Goal: Task Accomplishment & Management: Use online tool/utility

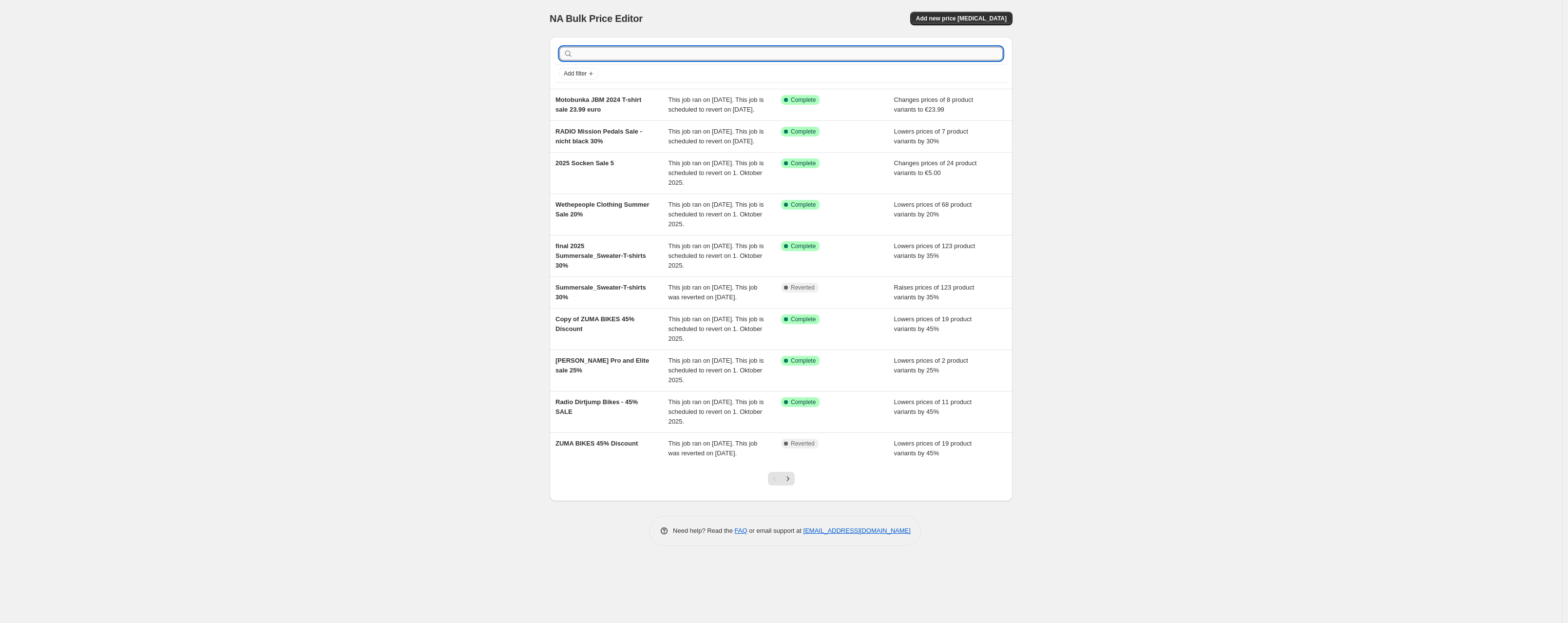
click at [688, 53] on input "text" at bounding box center [789, 54] width 428 height 14
type input "T"
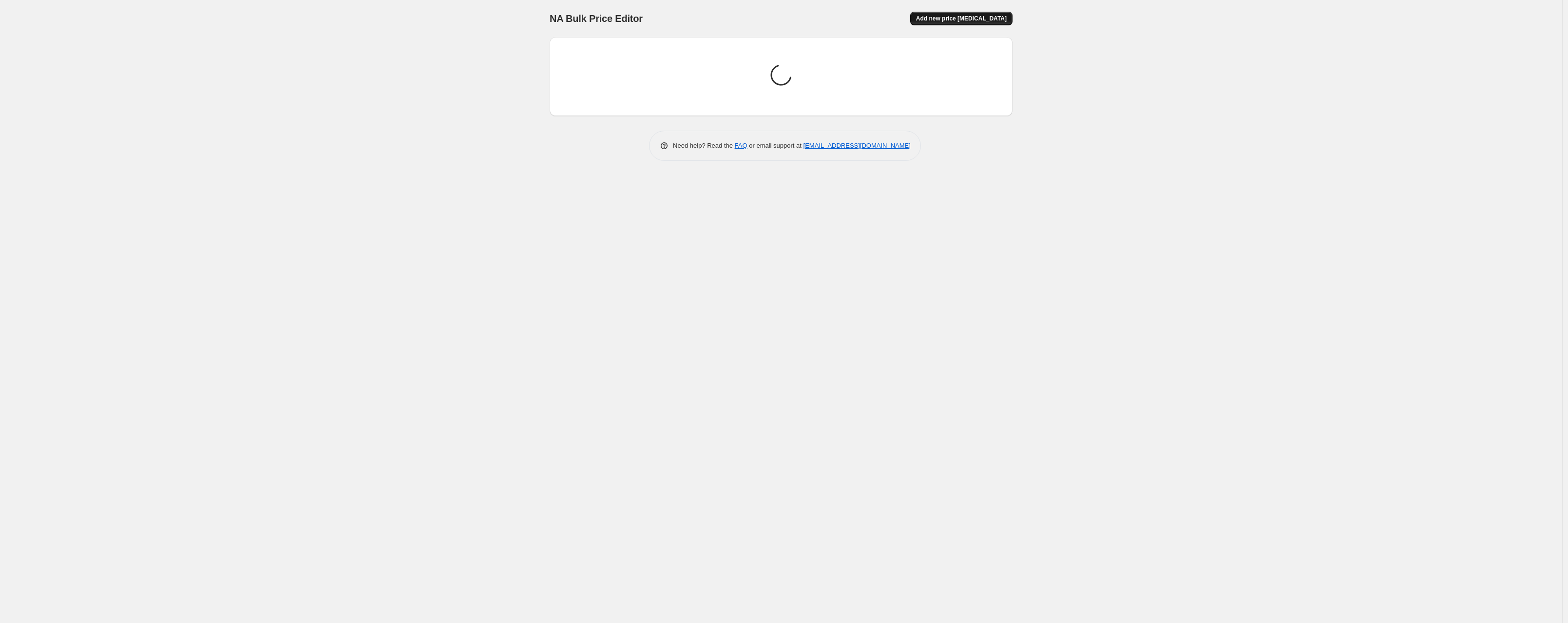
click at [967, 17] on span "Add new price [MEDICAL_DATA]" at bounding box center [962, 18] width 91 height 8
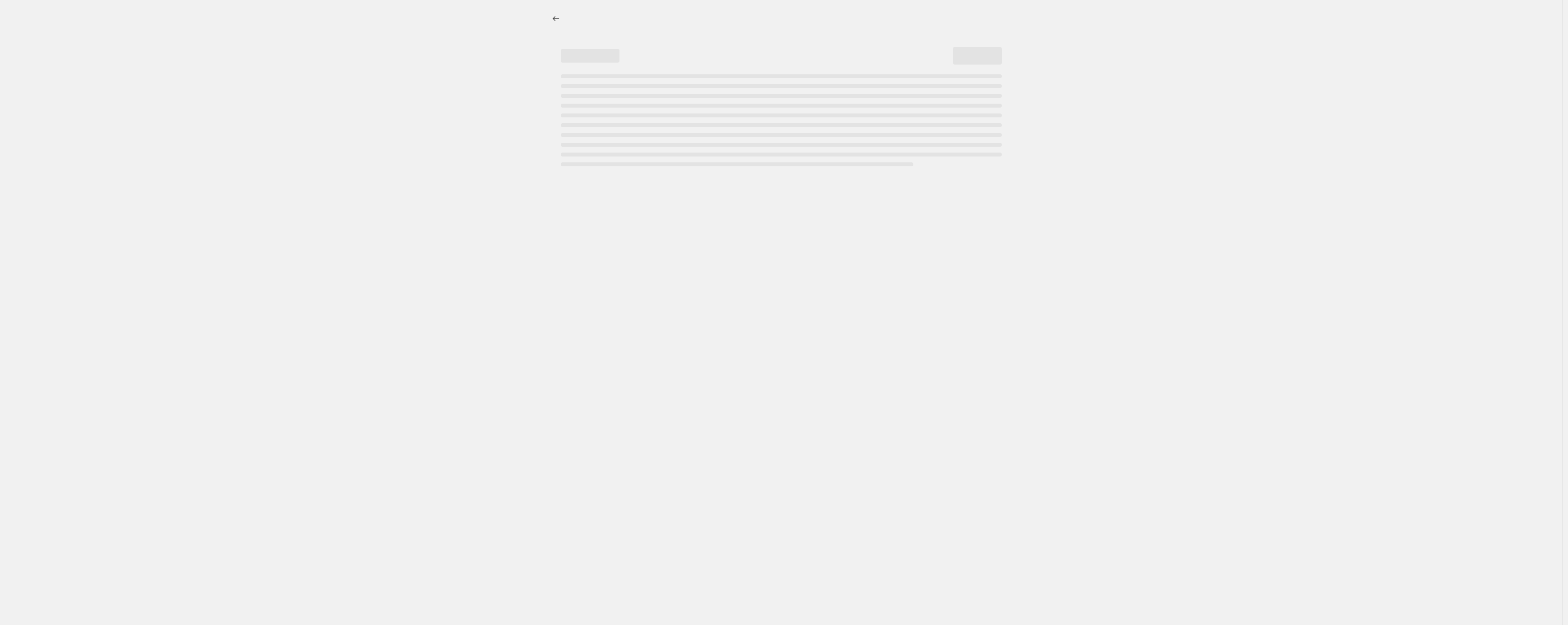
select select "percentage"
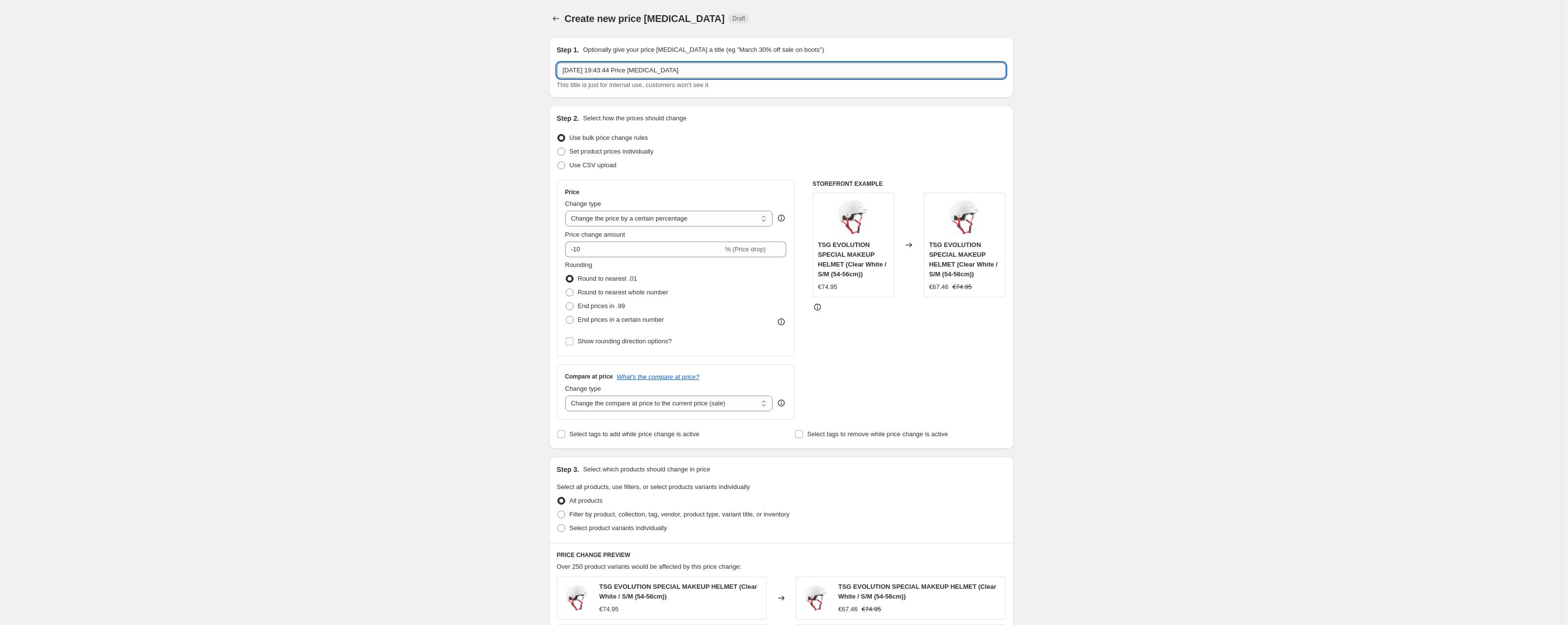
click at [617, 70] on input "[DATE] 19:43:44 Price [MEDICAL_DATA]" at bounding box center [781, 70] width 449 height 16
drag, startPoint x: 727, startPoint y: 69, endPoint x: 443, endPoint y: 57, distance: 284.3
click at [444, 56] on div "Create new price [MEDICAL_DATA]. This page is ready Create new price [MEDICAL_D…" at bounding box center [781, 492] width 1562 height 984
type input "TIRE SALE 35%"
click at [591, 217] on select "Change the price to a certain amount Change the price by a certain amount Chang…" at bounding box center [669, 218] width 208 height 16
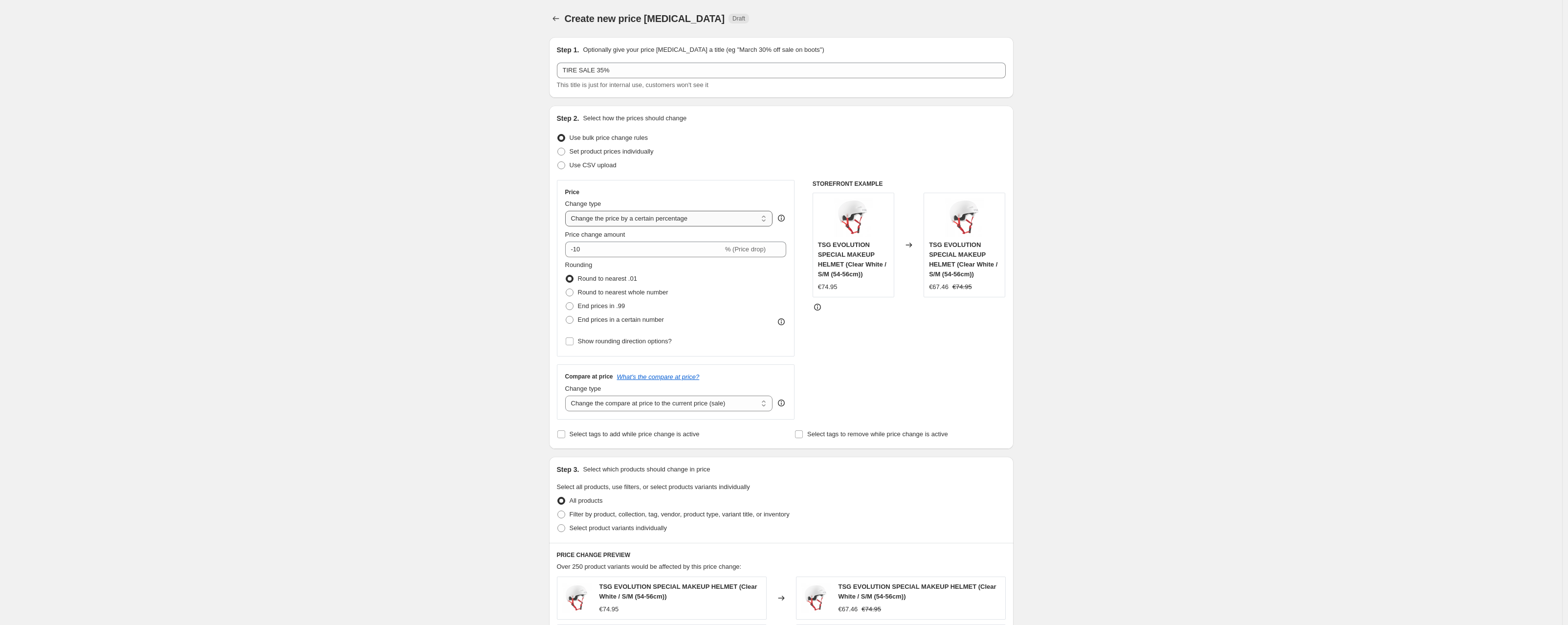
click at [568, 210] on select "Change the price to a certain amount Change the price by a certain amount Chang…" at bounding box center [669, 218] width 208 height 16
drag, startPoint x: 592, startPoint y: 251, endPoint x: 577, endPoint y: 250, distance: 15.0
click at [577, 250] on input "-10" at bounding box center [644, 250] width 158 height 16
type input "-35"
click at [572, 319] on span at bounding box center [569, 319] width 8 height 8
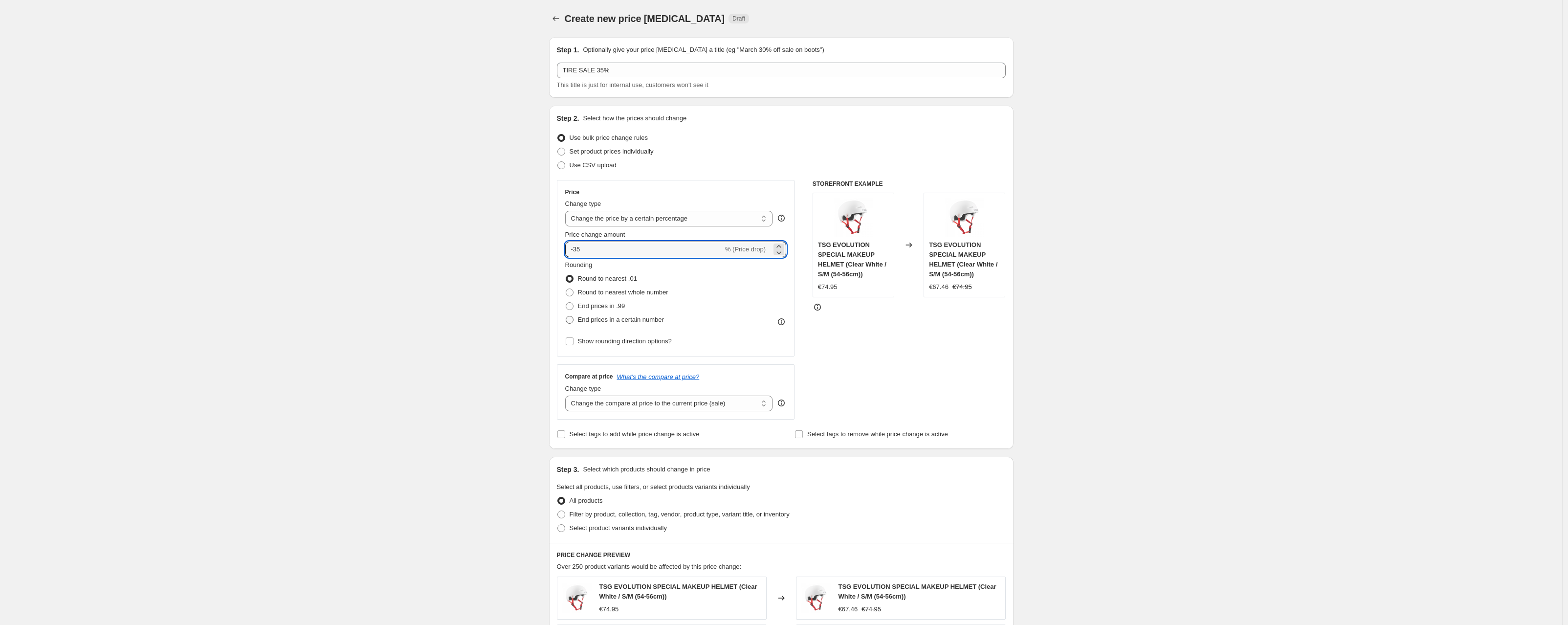
click at [566, 316] on input "End prices in a certain number" at bounding box center [565, 316] width 1 height 1
radio input "true"
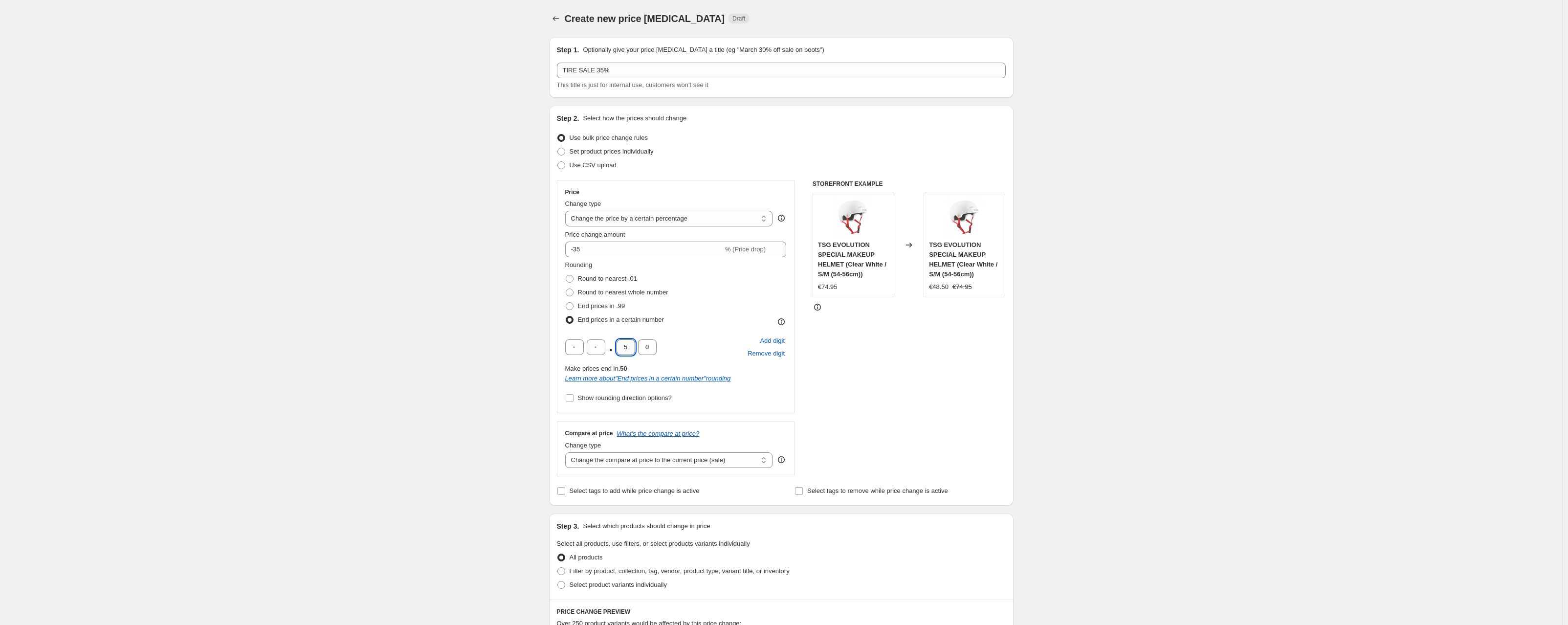
click at [627, 348] on input "5" at bounding box center [626, 347] width 18 height 16
type input "9"
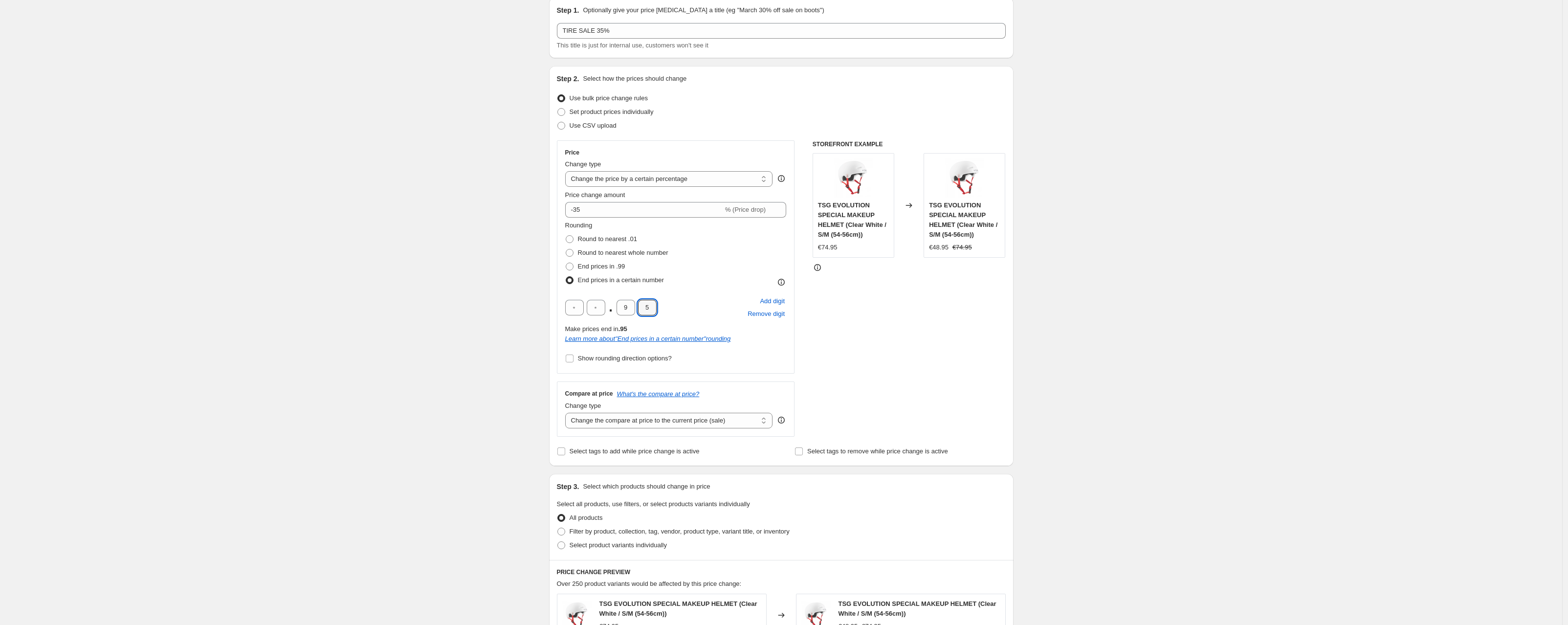
scroll to position [50, 0]
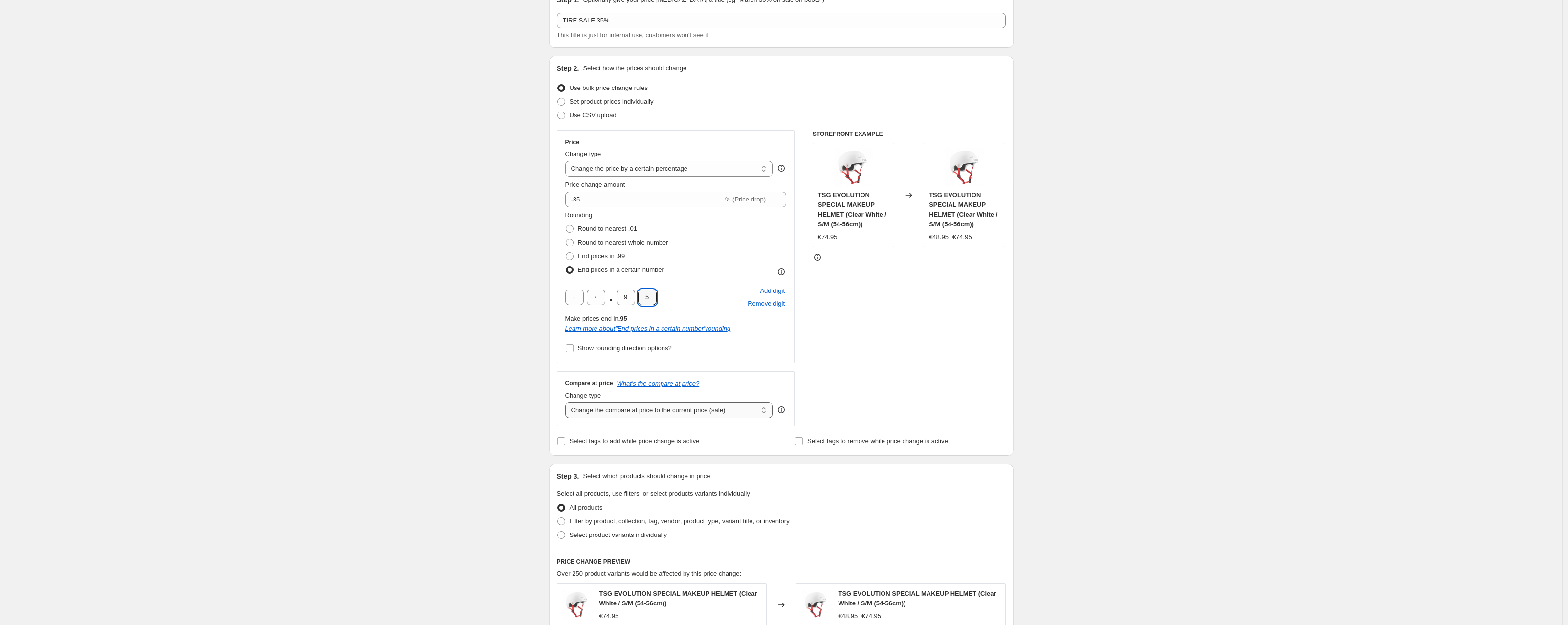
type input "5"
click at [588, 410] on select "Change the compare at price to the current price (sale) Change the compare at p…" at bounding box center [669, 410] width 208 height 16
select select "no_change"
click at [568, 402] on select "Change the compare at price to the current price (sale) Change the compare at p…" at bounding box center [669, 410] width 208 height 16
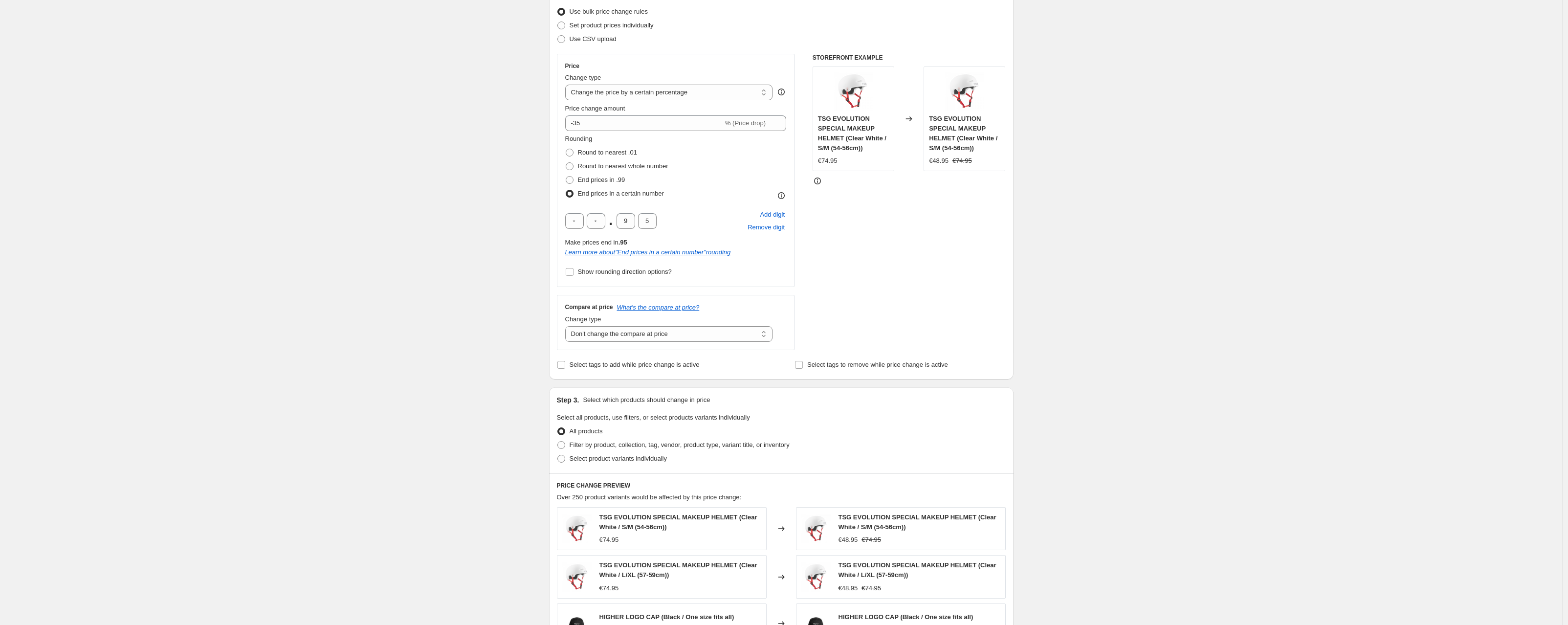
scroll to position [129, 0]
click at [565, 361] on input "Select tags to add while price change is active" at bounding box center [561, 361] width 8 height 8
checkbox input "true"
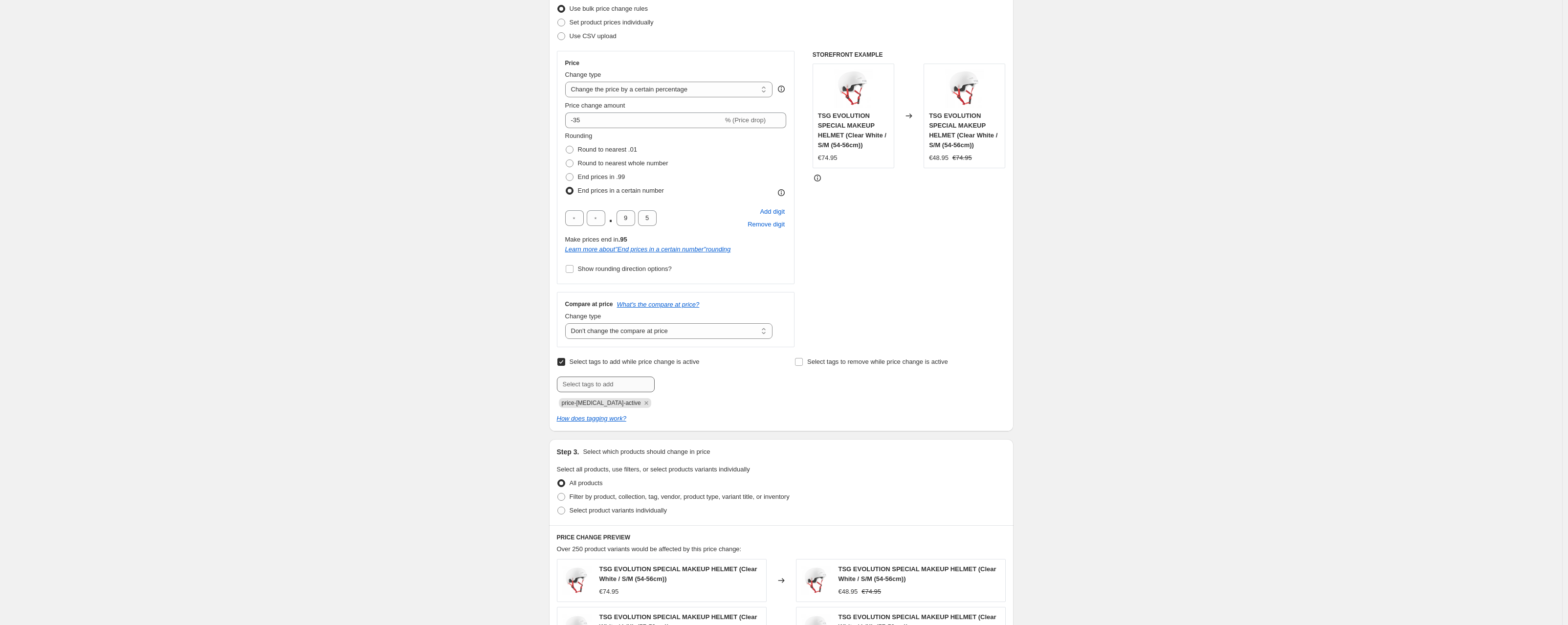
scroll to position [151, 0]
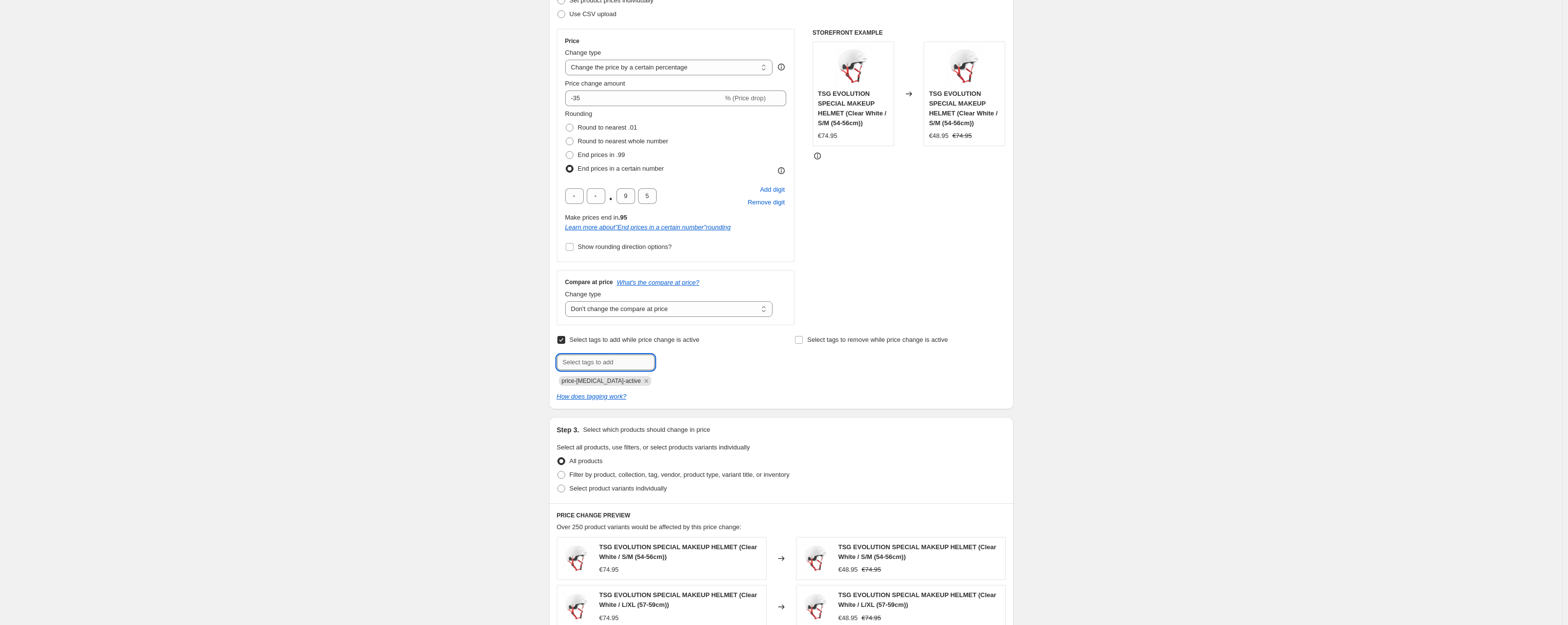
click at [582, 361] on input "text" at bounding box center [606, 362] width 98 height 16
type input "sale"
click at [681, 365] on span "Add sale" at bounding box center [676, 361] width 25 height 8
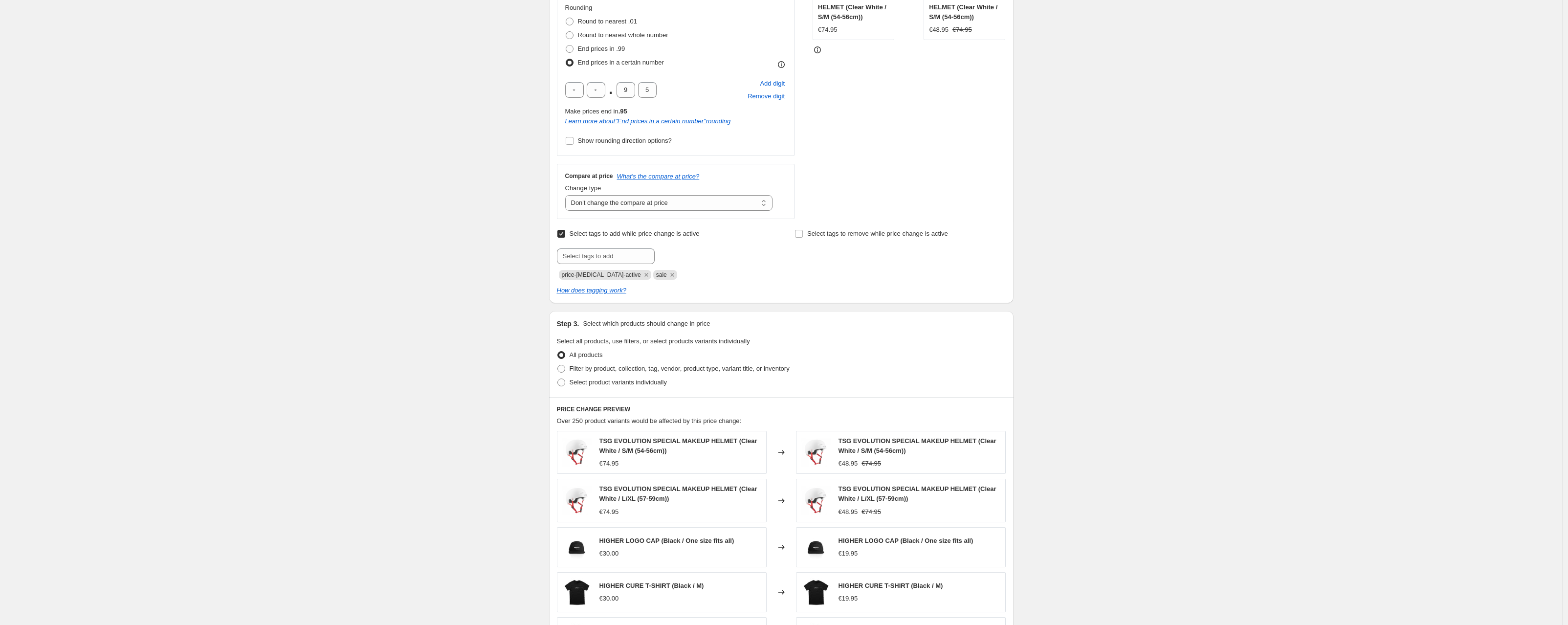
scroll to position [373, 0]
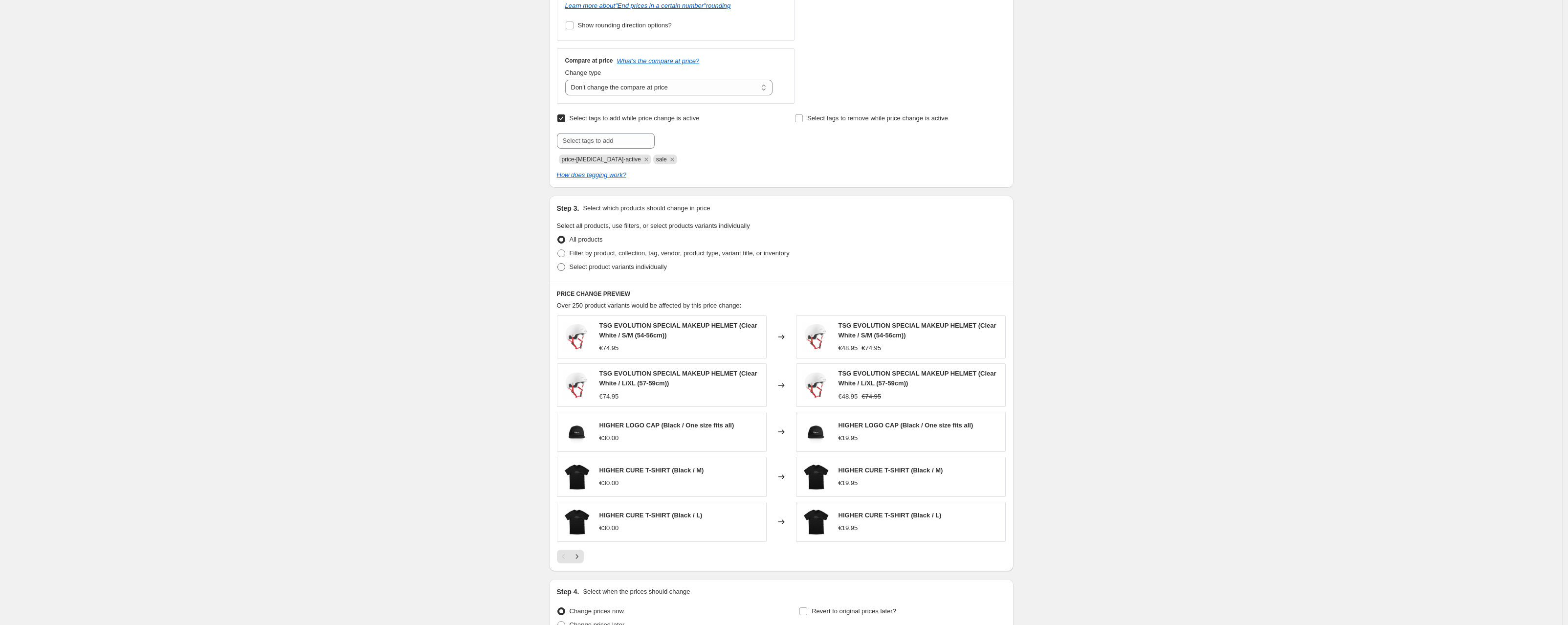
click at [564, 267] on span at bounding box center [561, 266] width 8 height 8
click at [558, 264] on input "Select product variants individually" at bounding box center [557, 263] width 1 height 1
radio input "true"
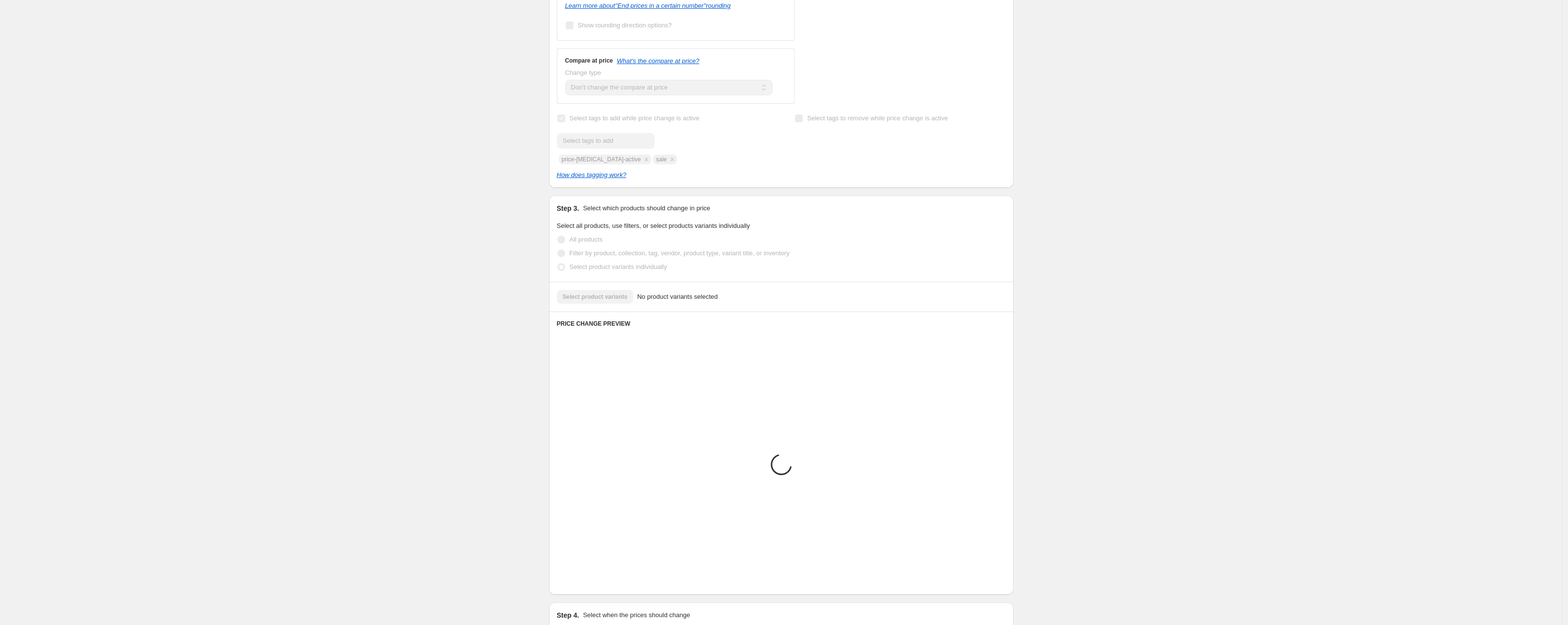
scroll to position [247, 0]
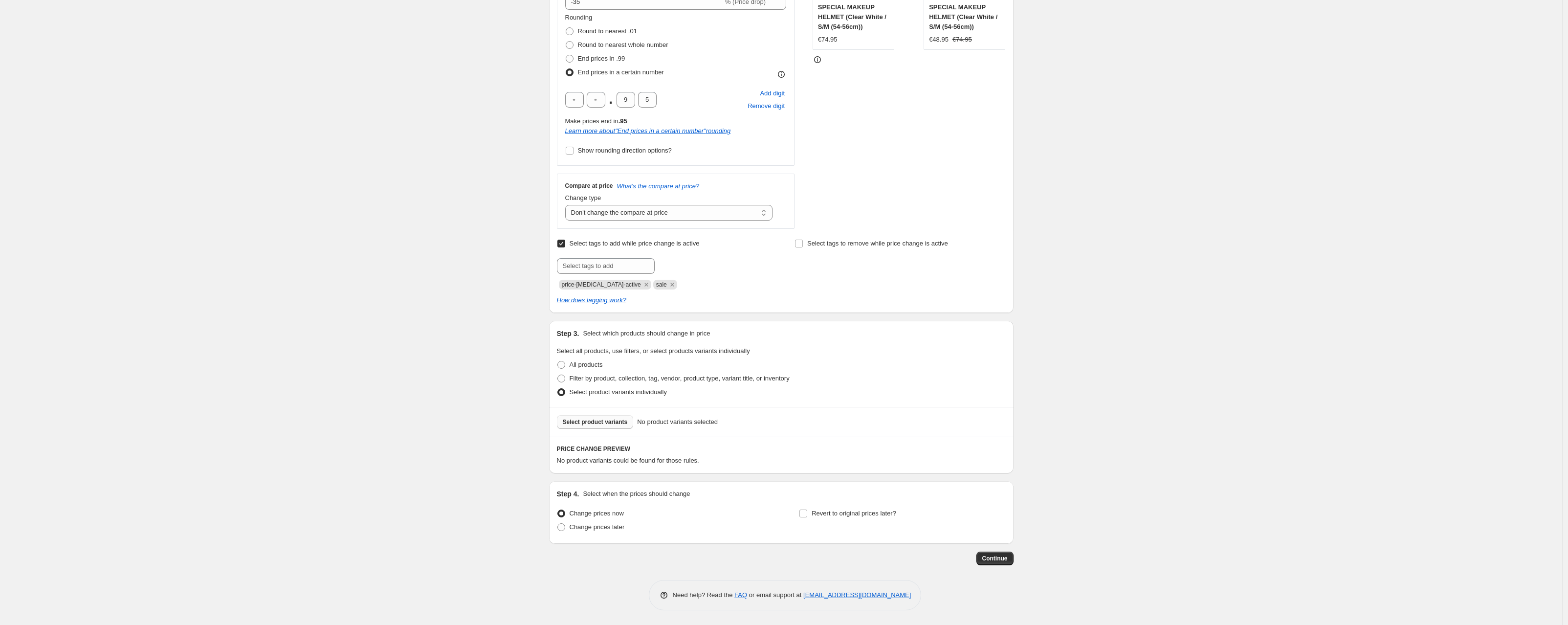
click at [595, 426] on button "Select product variants" at bounding box center [595, 423] width 77 height 14
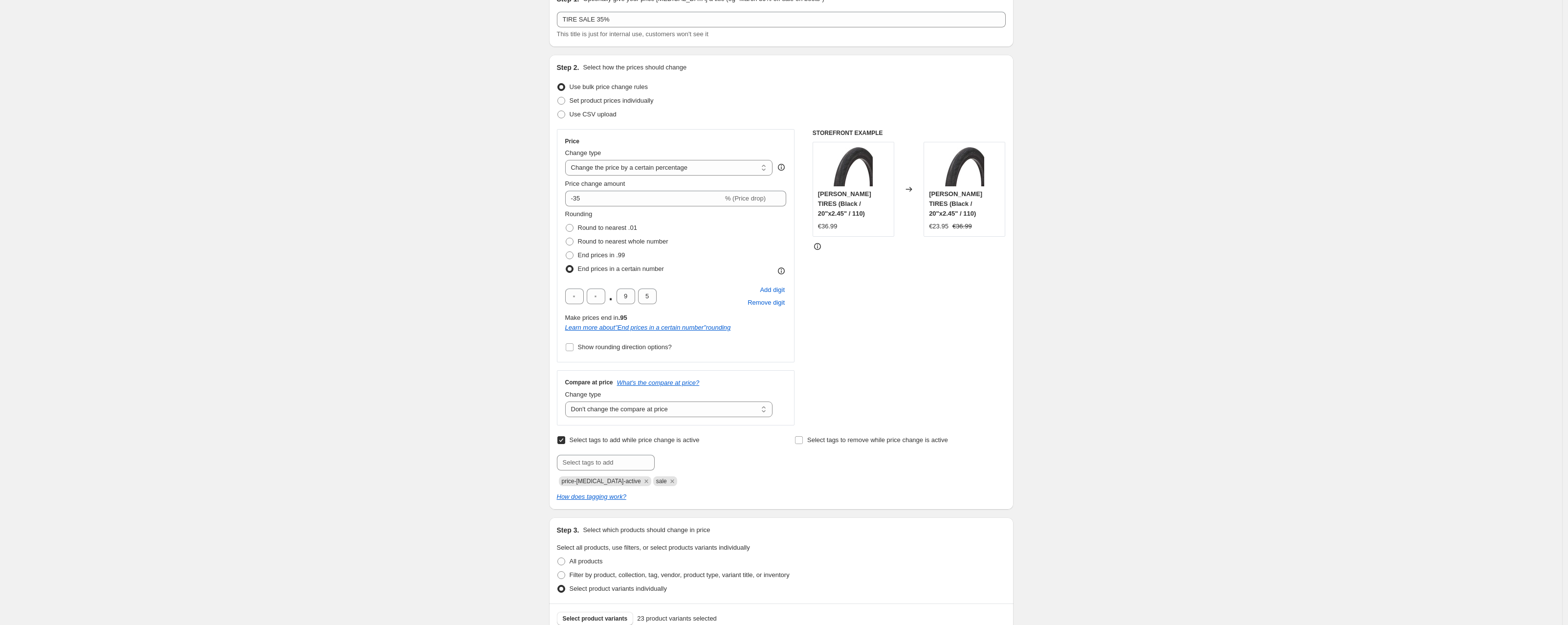
scroll to position [49, 0]
drag, startPoint x: 599, startPoint y: 200, endPoint x: 578, endPoint y: 201, distance: 21.0
click at [578, 201] on input "-35" at bounding box center [644, 201] width 158 height 16
type input "-2"
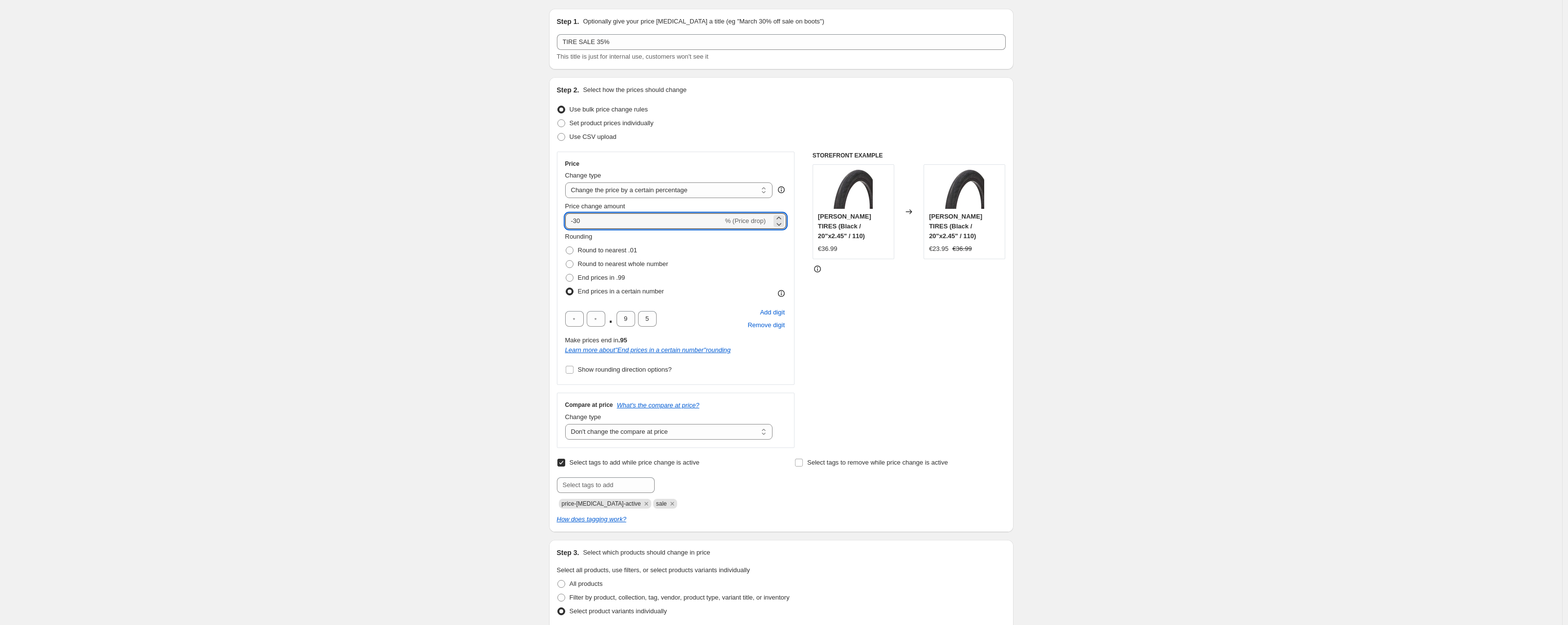
scroll to position [0, 0]
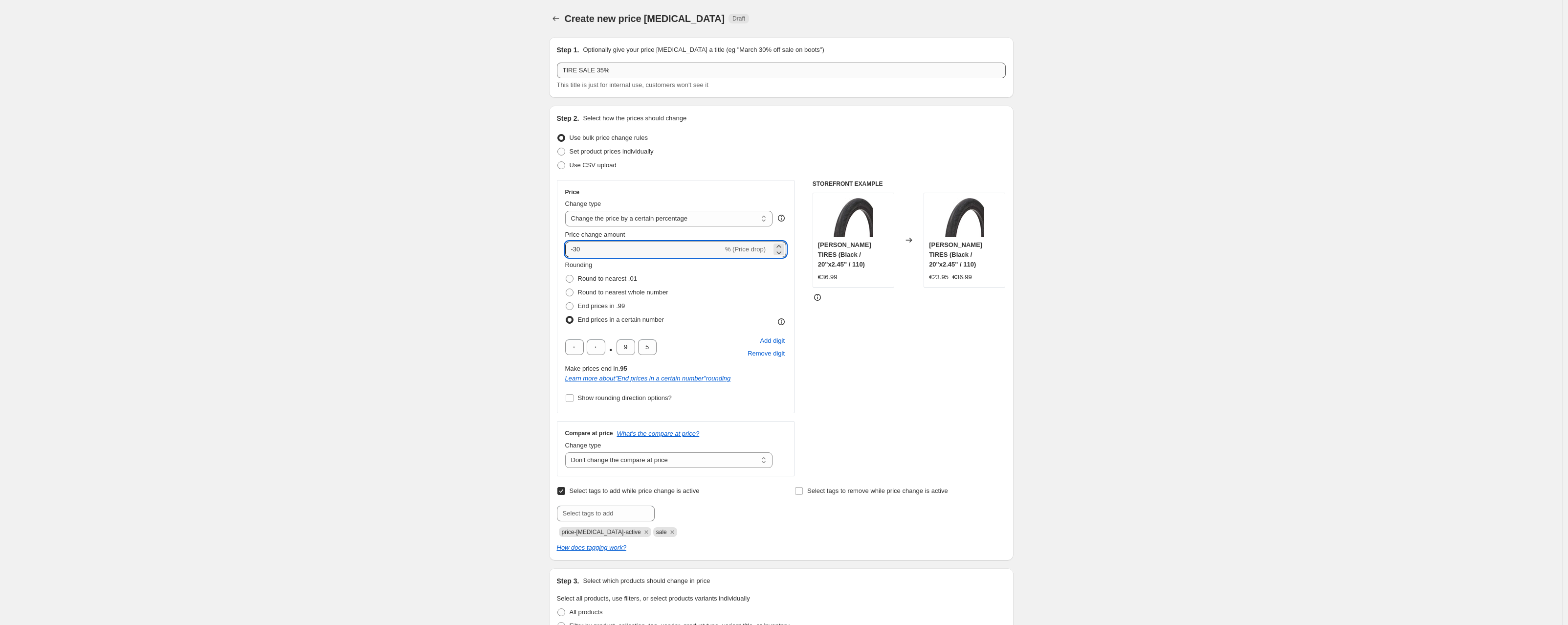
type input "-30"
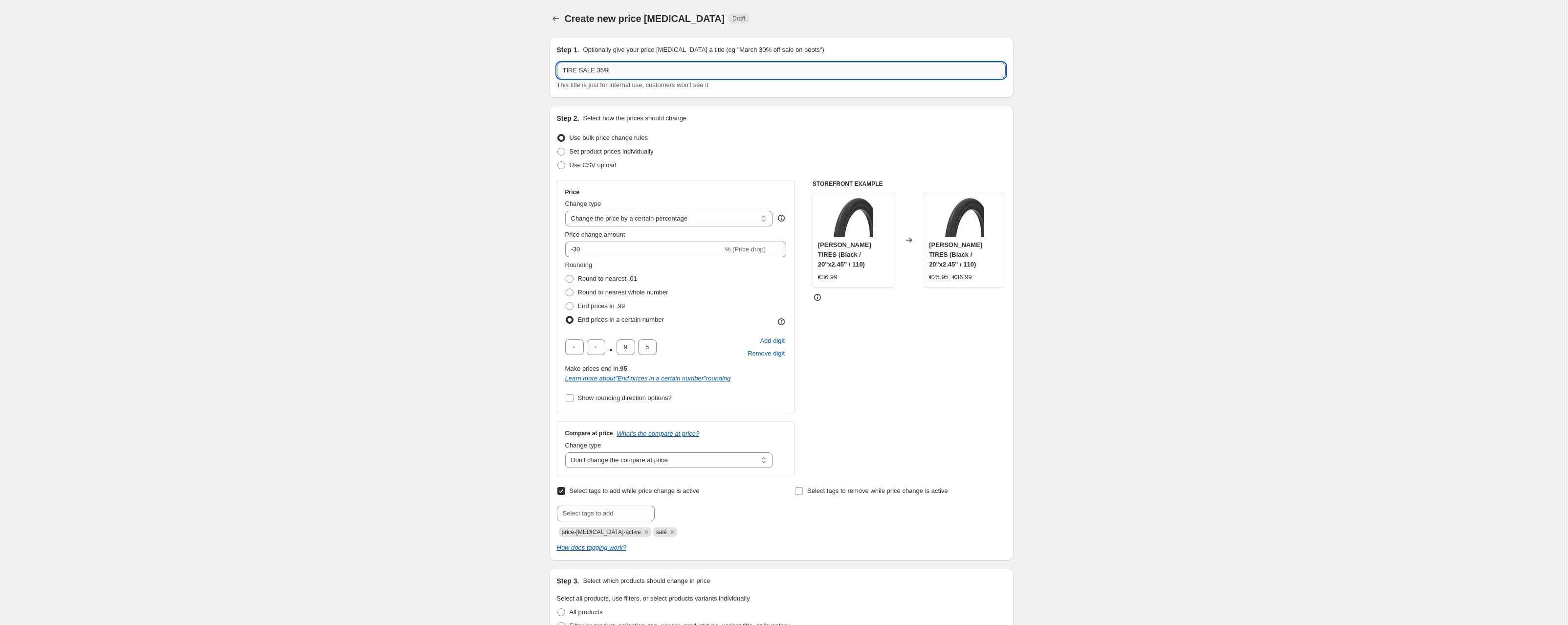
click at [601, 70] on input "TIRE SALE 35%" at bounding box center [781, 70] width 449 height 16
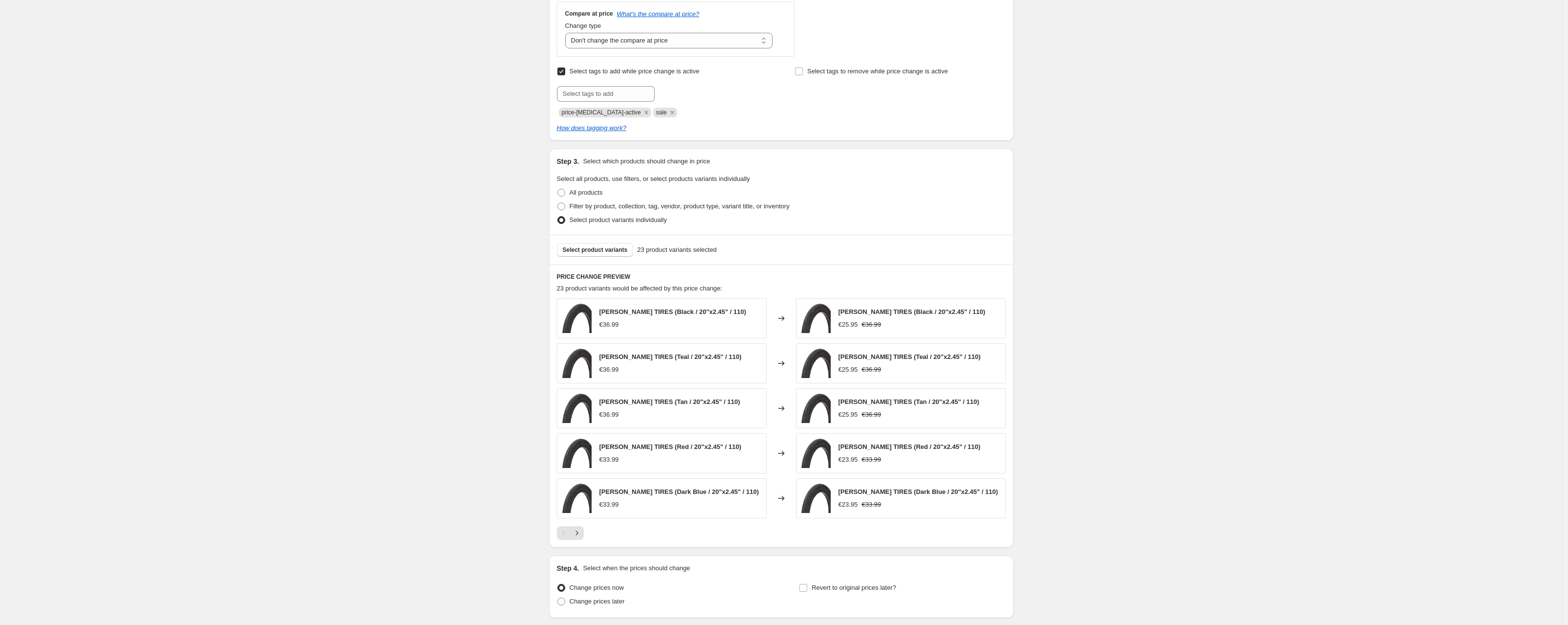
scroll to position [497, 0]
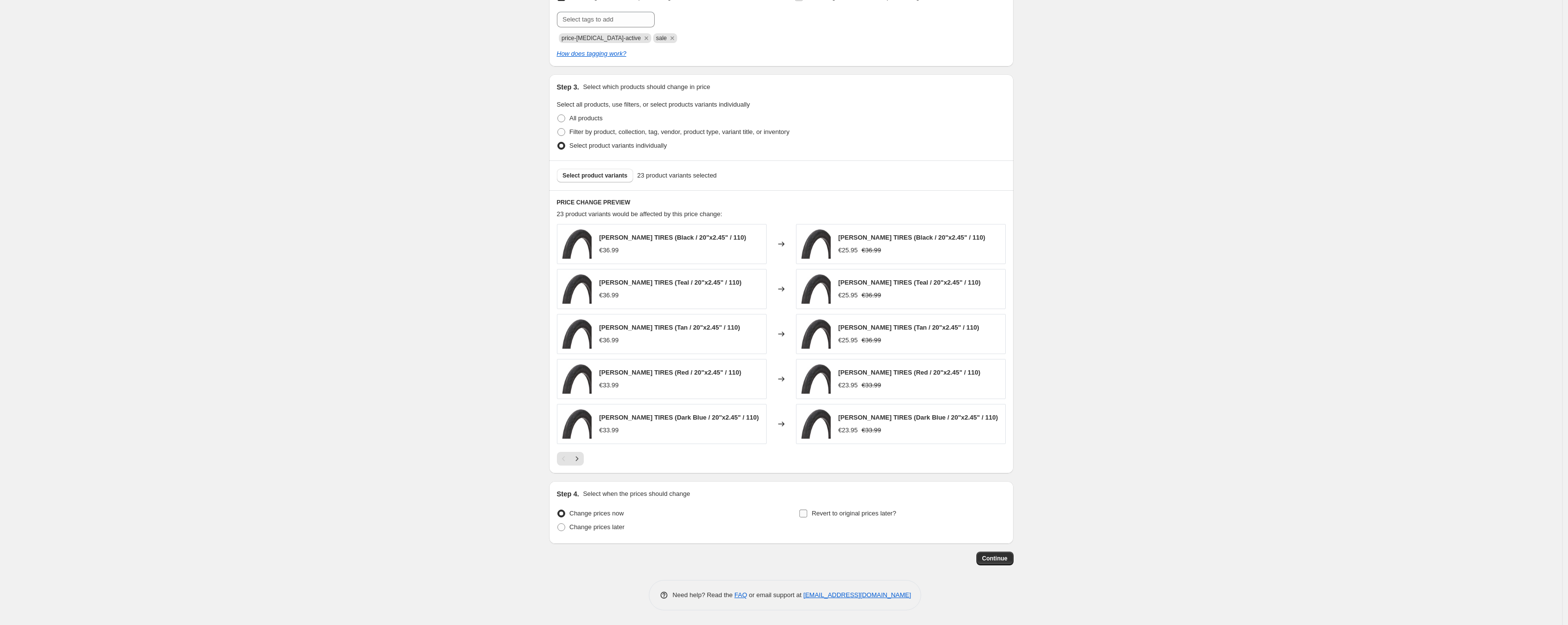
type input "TIRE SALE 30%"
click at [806, 514] on input "Revert to original prices later?" at bounding box center [803, 513] width 8 height 8
checkbox input "true"
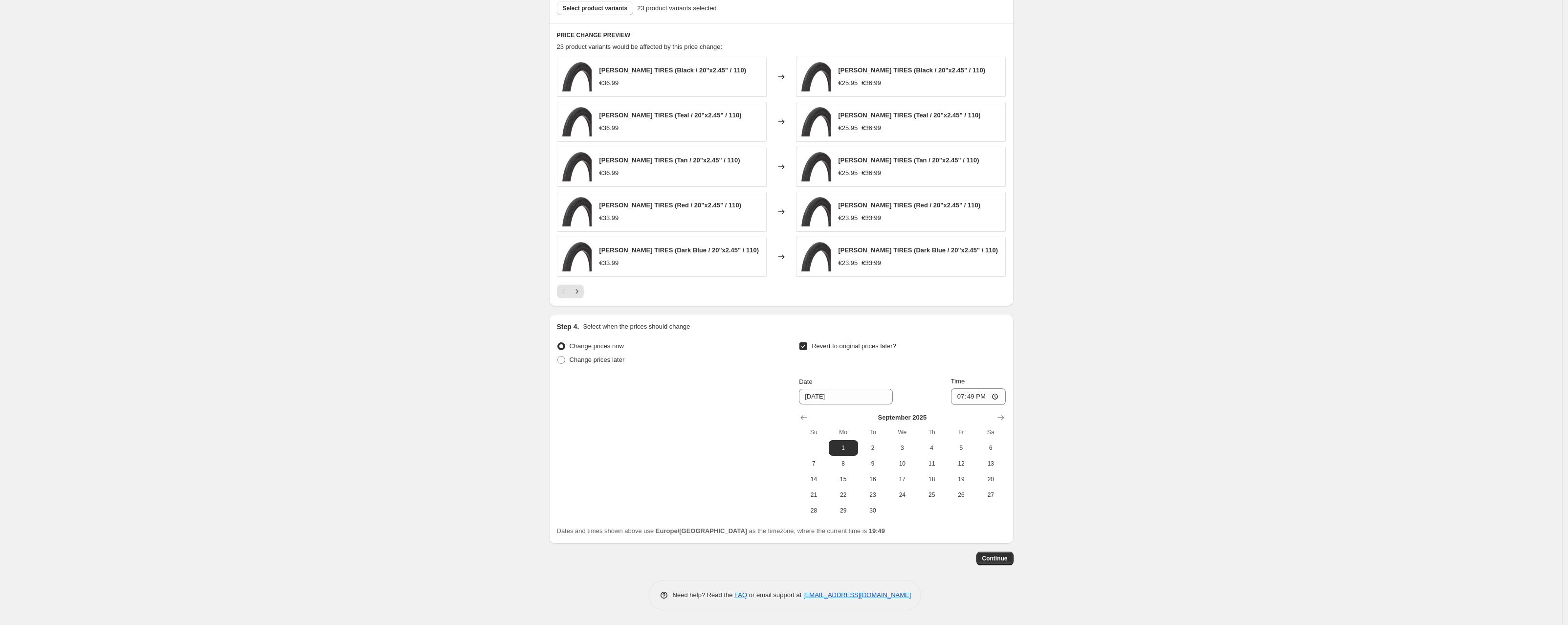
scroll to position [664, 0]
click at [876, 513] on span "30" at bounding box center [873, 510] width 22 height 8
type input "[DATE]"
click at [991, 558] on span "Continue" at bounding box center [995, 558] width 25 height 8
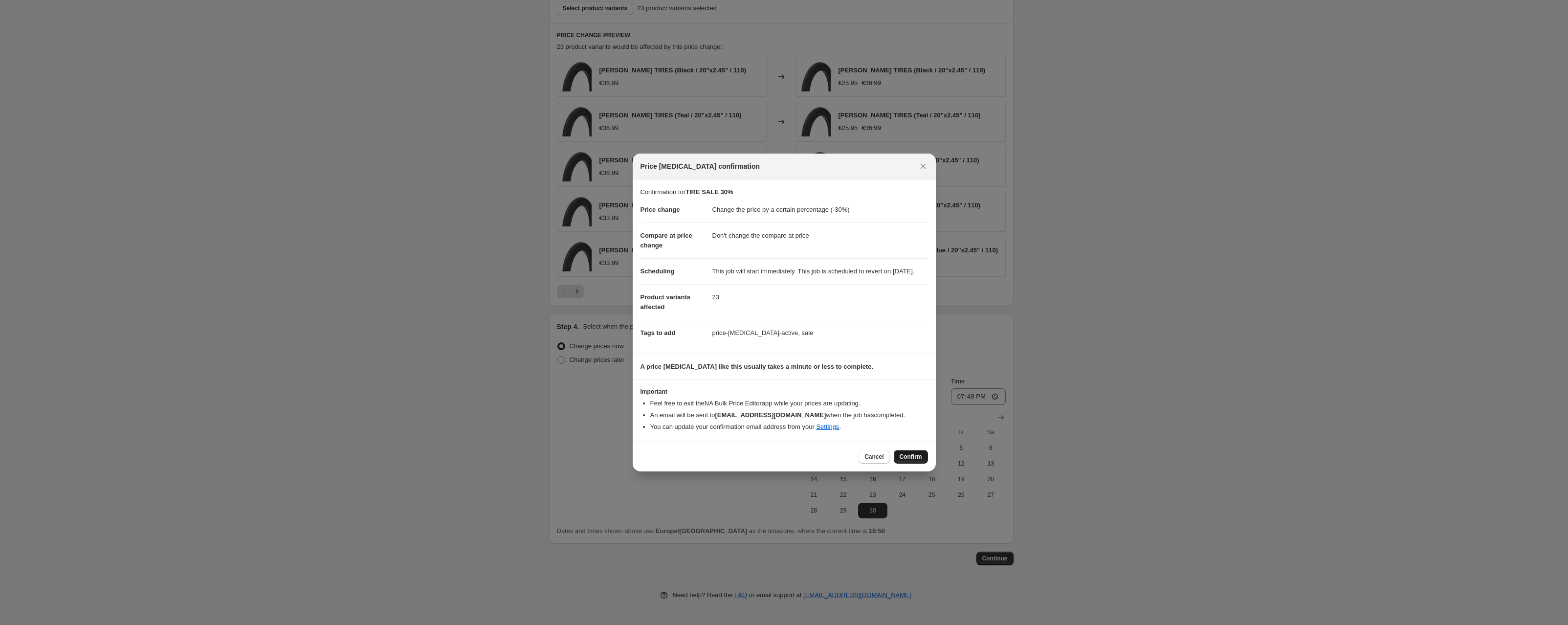
click at [913, 457] on button "Confirm" at bounding box center [911, 457] width 34 height 14
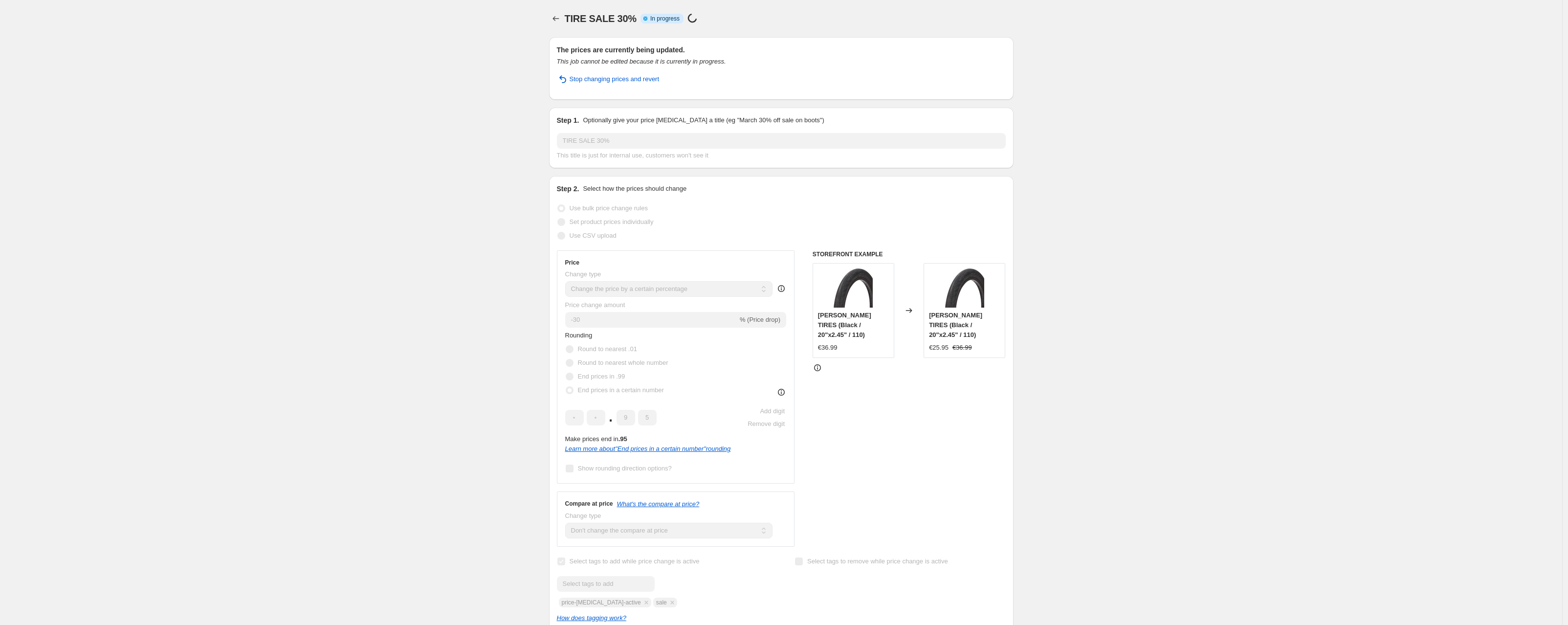
select select "percentage"
select select "no_change"
